Goal: Task Accomplishment & Management: Manage account settings

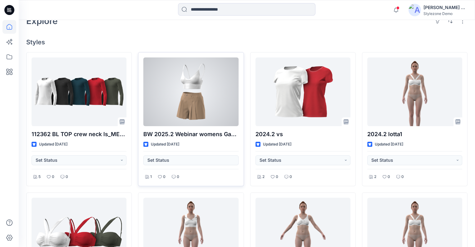
scroll to position [156, 0]
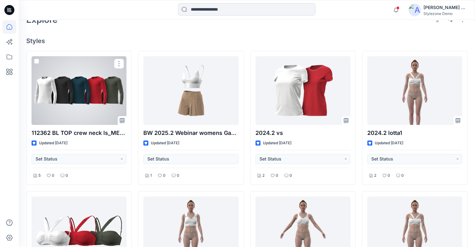
click at [64, 87] on div at bounding box center [79, 90] width 95 height 69
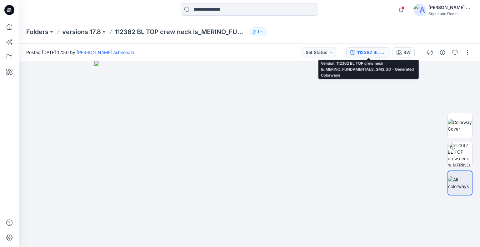
click at [380, 51] on div "112362 BL TOP crew neck ls_MERINO_FUNDAMENTALS_SMS_3D - Generated Colorways" at bounding box center [371, 52] width 29 height 7
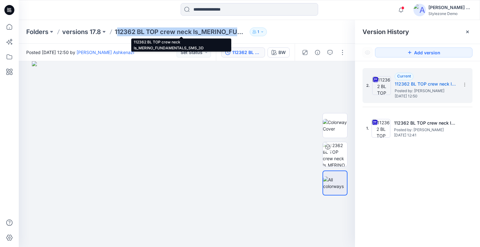
drag, startPoint x: 117, startPoint y: 31, endPoint x: 373, endPoint y: 35, distance: 256.9
click at [246, 34] on p "112362 BL TOP crew neck ls_MERINO_FUNDAMENTALS_SMS_3D" at bounding box center [181, 32] width 133 height 9
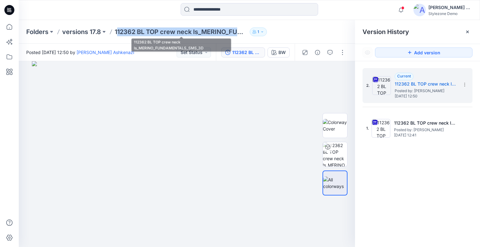
click at [135, 31] on p "112362 BL TOP crew neck ls_MERINO_FUNDAMENTALS_SMS_3D" at bounding box center [181, 32] width 133 height 9
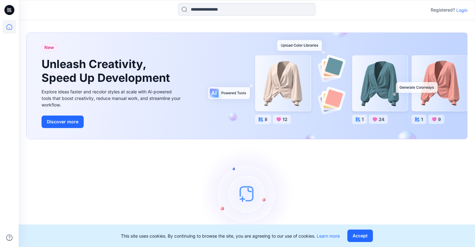
drag, startPoint x: 460, startPoint y: 10, endPoint x: 452, endPoint y: 13, distance: 8.4
click at [460, 10] on p "Login" at bounding box center [462, 10] width 11 height 7
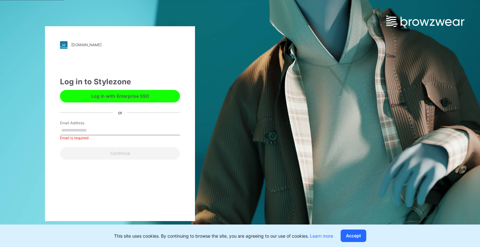
click at [121, 130] on input "Email Address" at bounding box center [120, 130] width 120 height 9
click at [132, 96] on button "Log in with Enterprise SSO" at bounding box center [120, 96] width 120 height 13
click at [105, 131] on input "Email Address" at bounding box center [120, 130] width 120 height 9
type input "**********"
click at [60, 147] on button "Continue" at bounding box center [120, 153] width 120 height 13
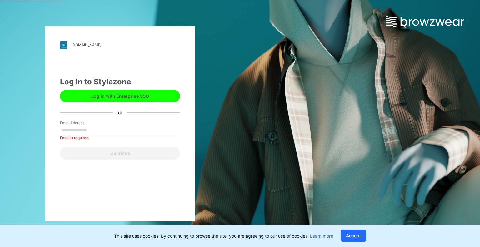
click at [116, 95] on button "Log in with Enterprise SSO" at bounding box center [120, 96] width 120 height 13
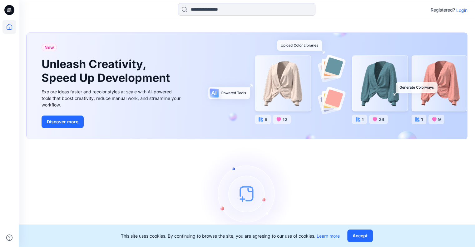
click at [367, 238] on button "Accept" at bounding box center [361, 236] width 26 height 13
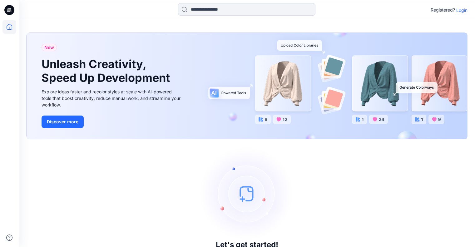
click at [462, 10] on p "Login" at bounding box center [462, 10] width 11 height 7
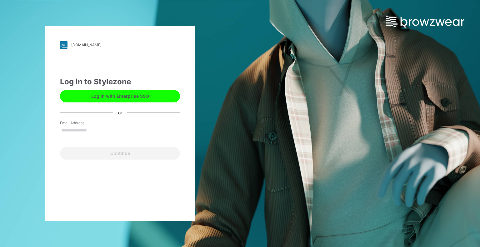
click at [118, 132] on input "Email Address" at bounding box center [120, 130] width 120 height 9
click at [122, 92] on button "Log in with Enterprise SSO" at bounding box center [120, 96] width 120 height 13
